Goal: Contribute content

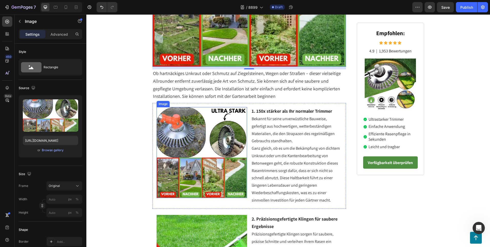
scroll to position [145, 0]
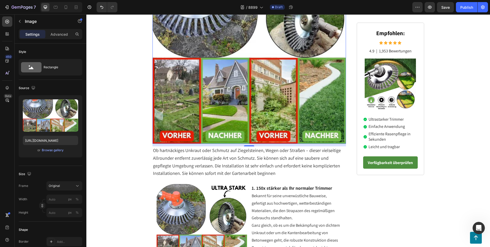
click at [218, 103] on img at bounding box center [249, 47] width 194 height 194
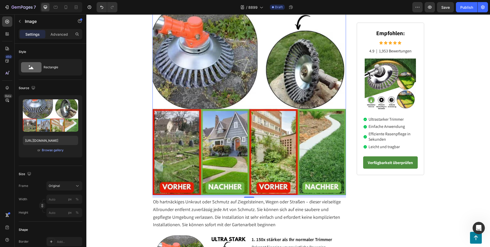
scroll to position [0, 0]
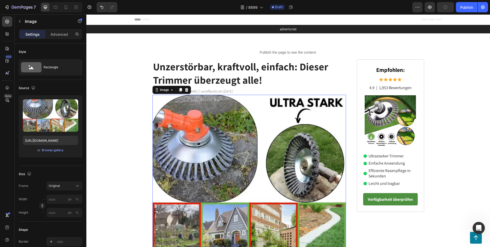
click at [243, 149] on img at bounding box center [249, 192] width 194 height 194
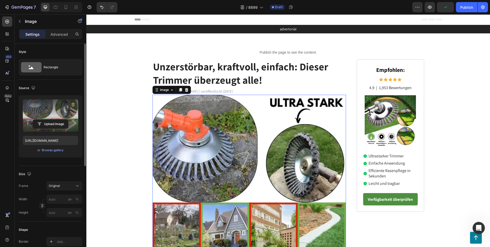
click at [52, 115] on label at bounding box center [50, 115] width 55 height 32
click at [52, 119] on input "file" at bounding box center [50, 123] width 35 height 9
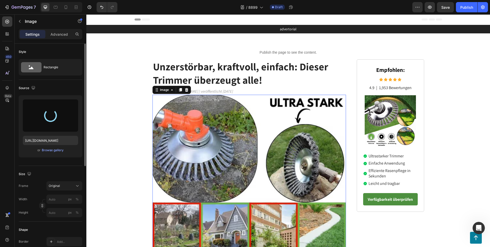
type input "[URL][DOMAIN_NAME]"
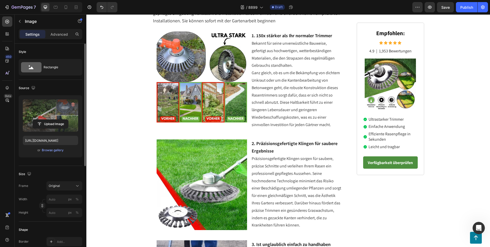
scroll to position [102, 0]
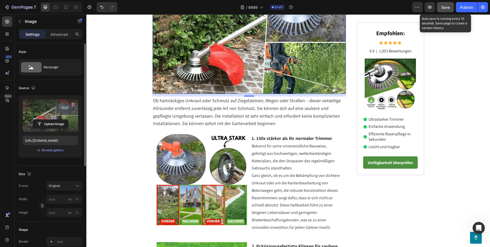
click at [440, 6] on button "Save" at bounding box center [445, 7] width 17 height 10
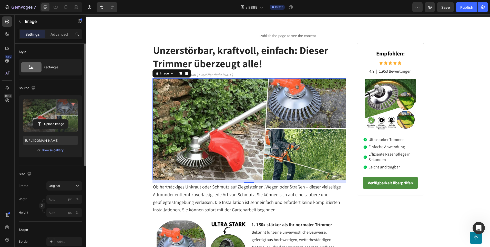
scroll to position [0, 0]
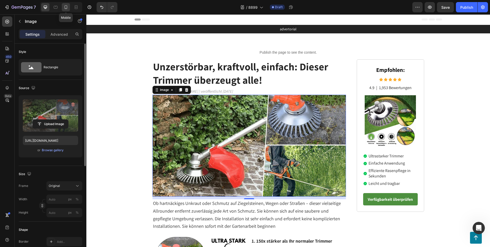
click at [66, 7] on icon at bounding box center [65, 7] width 5 height 5
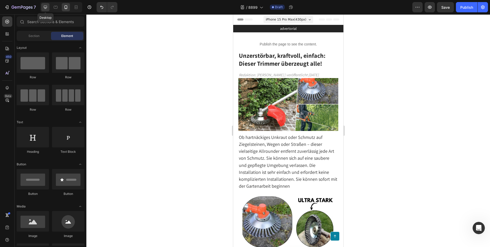
click at [44, 6] on icon at bounding box center [45, 7] width 5 height 5
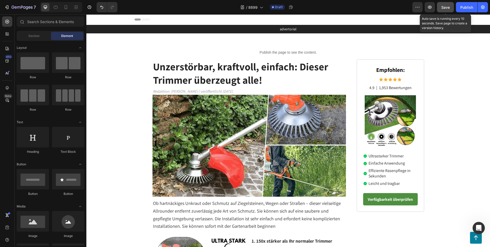
click at [449, 7] on span "Save" at bounding box center [445, 7] width 8 height 4
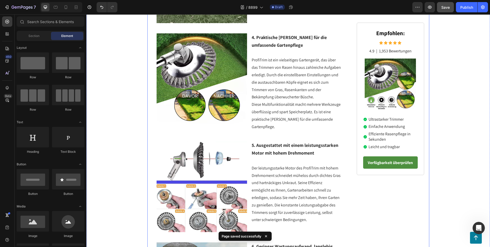
scroll to position [436, 0]
